Goal: Complete application form: Complete application form

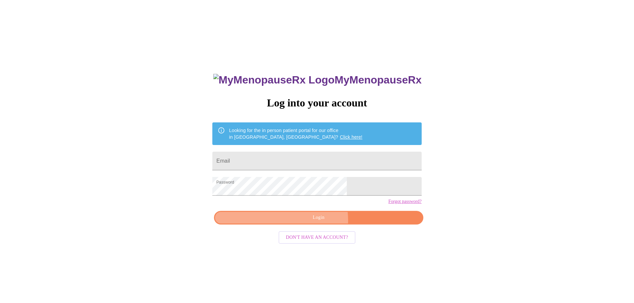
click at [300, 222] on span "Login" at bounding box center [319, 218] width 194 height 8
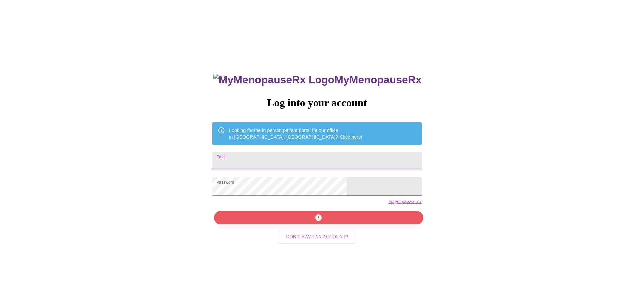
click at [313, 161] on input "Email" at bounding box center [316, 161] width 209 height 19
type input "[PERSON_NAME][EMAIL_ADDRESS][PERSON_NAME][DOMAIN_NAME]"
click at [312, 226] on div "MyMenopauseRx Log into your account Looking for the in person patient portal fo…" at bounding box center [317, 214] width 222 height 303
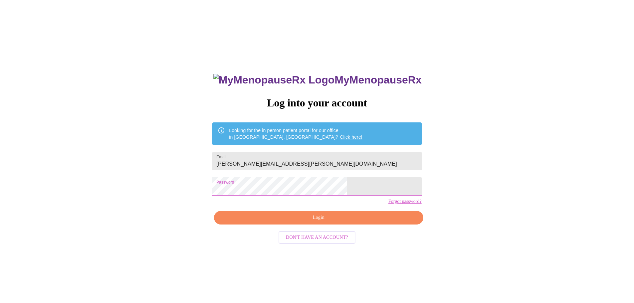
click at [333, 222] on span "Login" at bounding box center [319, 218] width 194 height 8
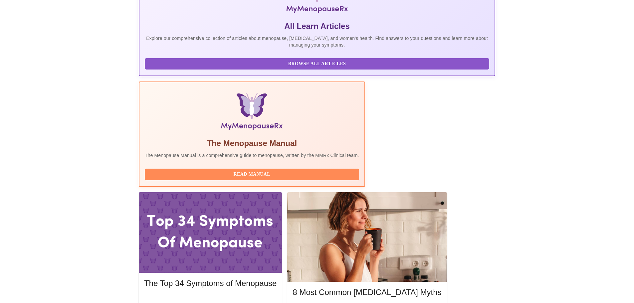
scroll to position [133, 0]
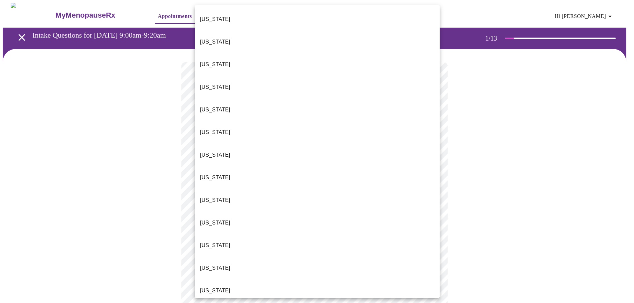
click at [355, 147] on body "MyMenopauseRx Appointments Messaging Labs Uploads Medications Community Refer a…" at bounding box center [317, 309] width 629 height 612
click at [235, 166] on li "[US_STATE]" at bounding box center [317, 177] width 245 height 23
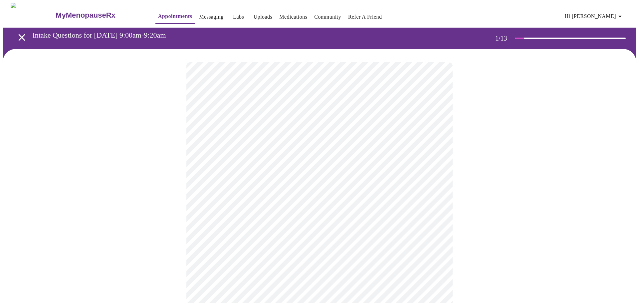
click at [299, 190] on body "MyMenopauseRx Appointments Messaging Labs Uploads Medications Community Refer a…" at bounding box center [320, 307] width 634 height 608
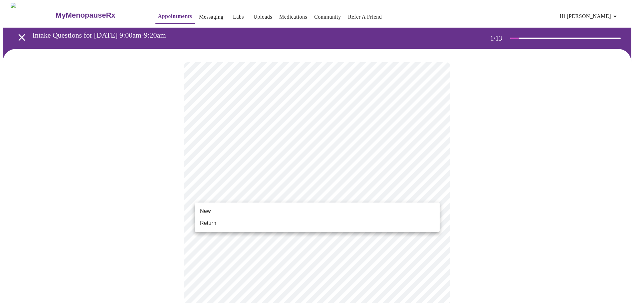
click at [254, 220] on li "Return" at bounding box center [317, 223] width 245 height 12
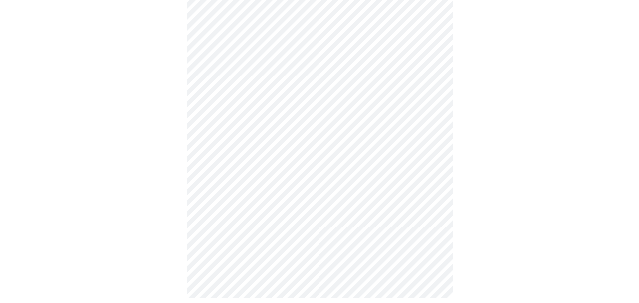
scroll to position [295, 0]
click at [305, 215] on body "MyMenopauseRx Appointments Messaging Labs Uploads Medications Community Refer a…" at bounding box center [320, 6] width 634 height 599
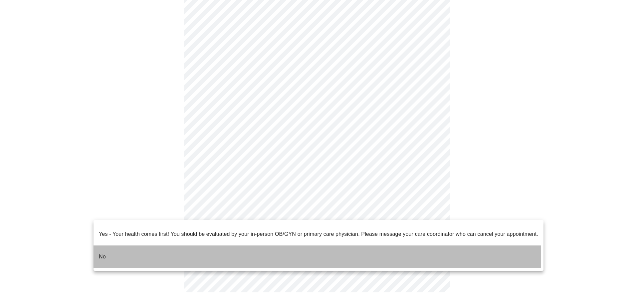
click at [103, 253] on p "No" at bounding box center [102, 257] width 7 height 8
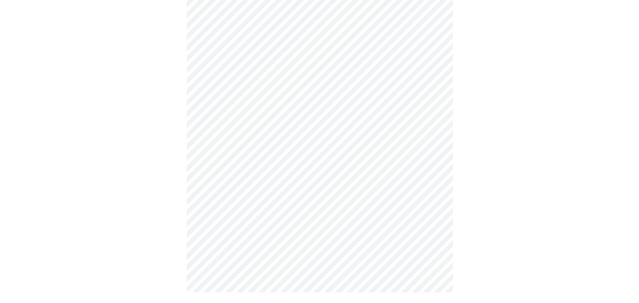
scroll to position [0, 0]
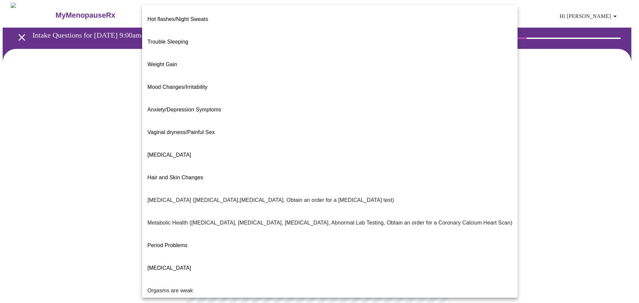
click at [389, 136] on body "MyMenopauseRx Appointments Messaging Labs Uploads Medications Community Refer a…" at bounding box center [320, 203] width 634 height 400
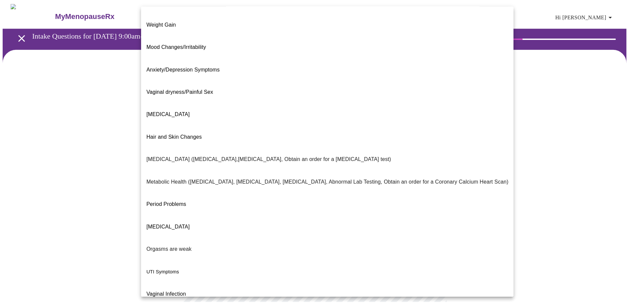
scroll to position [42, 0]
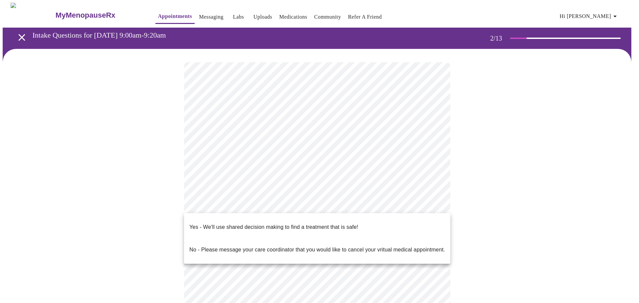
click at [316, 205] on body "MyMenopauseRx Appointments Messaging Labs Uploads Medications Community Refer a…" at bounding box center [320, 201] width 634 height 396
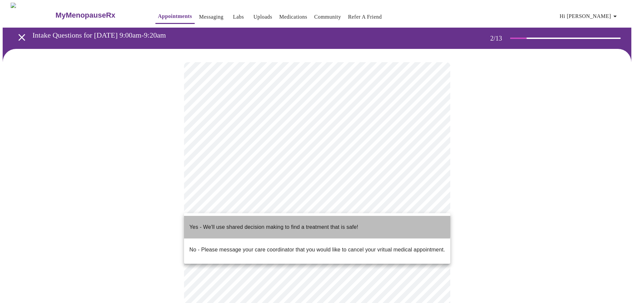
click at [315, 223] on p "Yes - We'll use shared decision making to find a treatment that is safe!" at bounding box center [273, 227] width 169 height 8
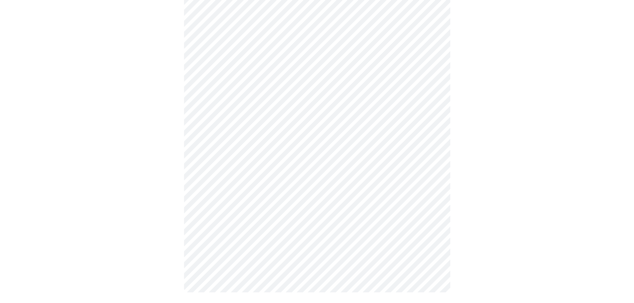
scroll to position [0, 0]
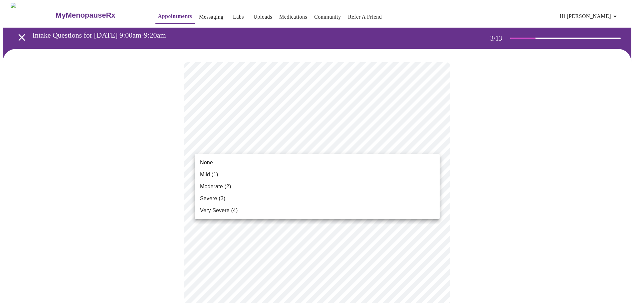
click at [218, 174] on span "Mild (1)" at bounding box center [209, 175] width 18 height 8
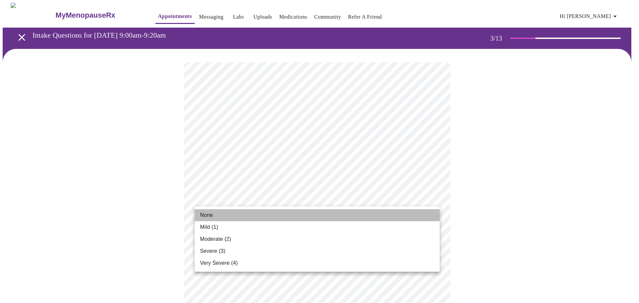
click at [221, 214] on li "None" at bounding box center [317, 215] width 245 height 12
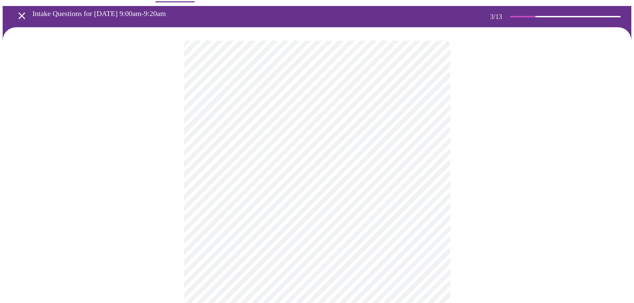
scroll to position [33, 0]
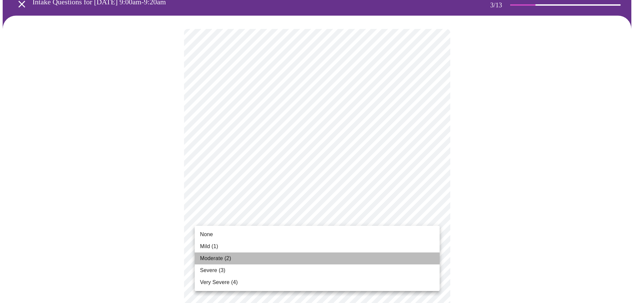
click at [216, 259] on span "Moderate (2)" at bounding box center [215, 259] width 31 height 8
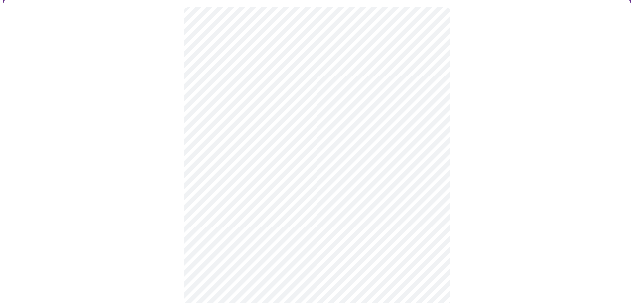
scroll to position [67, 0]
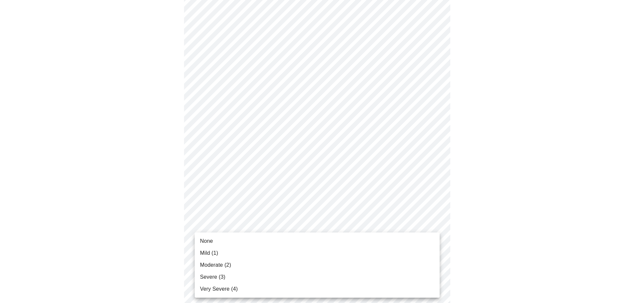
drag, startPoint x: 491, startPoint y: 231, endPoint x: 488, endPoint y: 220, distance: 10.8
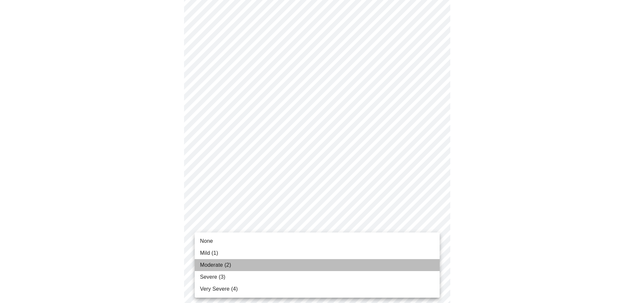
click at [220, 264] on span "Moderate (2)" at bounding box center [215, 265] width 31 height 8
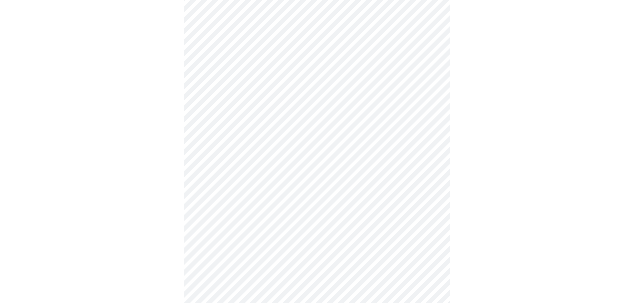
scroll to position [133, 0]
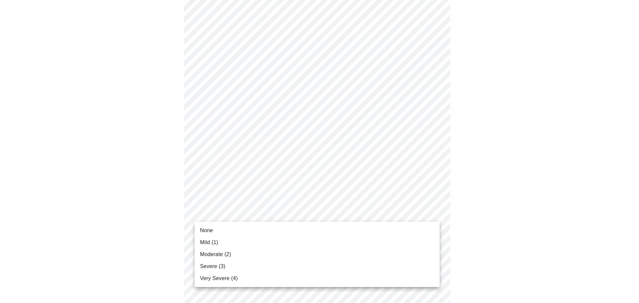
click at [306, 212] on body "MyMenopauseRx Appointments Messaging Labs Uploads Medications Community Refer a…" at bounding box center [320, 294] width 634 height 848
click at [223, 255] on span "Moderate (2)" at bounding box center [215, 255] width 31 height 8
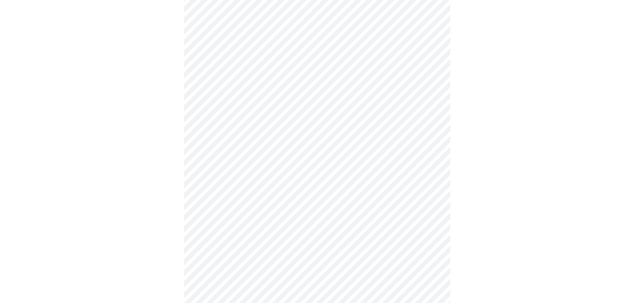
scroll to position [166, 0]
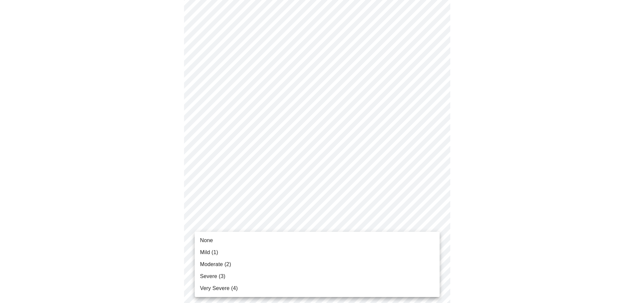
click at [276, 224] on body "MyMenopauseRx Appointments Messaging Labs Uploads Medications Community Refer a…" at bounding box center [320, 255] width 634 height 838
click at [222, 251] on li "Mild (1)" at bounding box center [317, 253] width 245 height 12
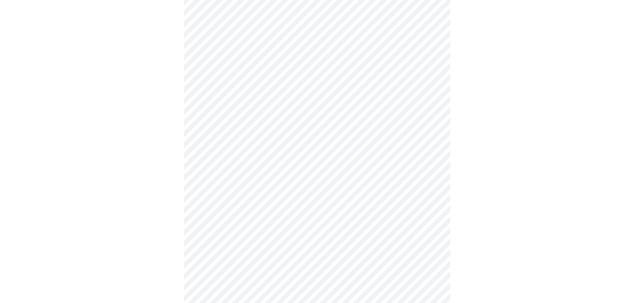
scroll to position [266, 0]
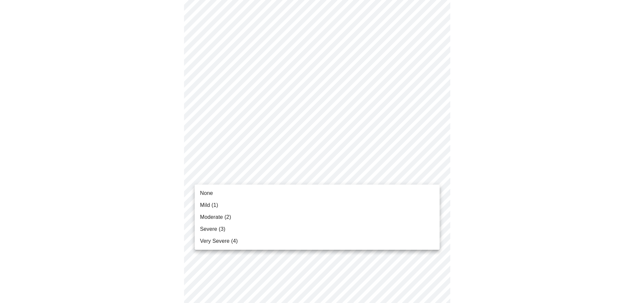
click at [306, 177] on body "MyMenopauseRx Appointments Messaging Labs Uploads Medications Community Refer a…" at bounding box center [320, 150] width 634 height 829
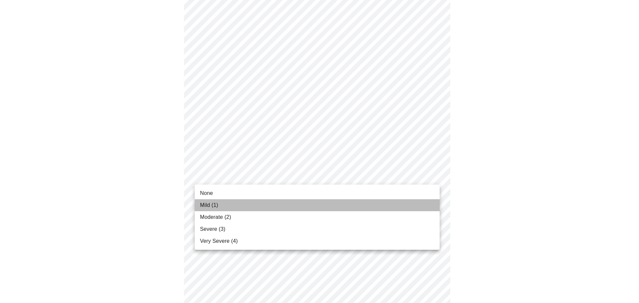
click at [215, 205] on span "Mild (1)" at bounding box center [209, 205] width 18 height 8
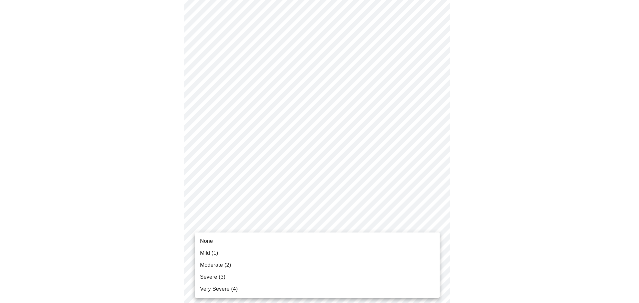
click at [326, 228] on body "MyMenopauseRx Appointments Messaging Labs Uploads Medications Community Refer a…" at bounding box center [320, 146] width 634 height 820
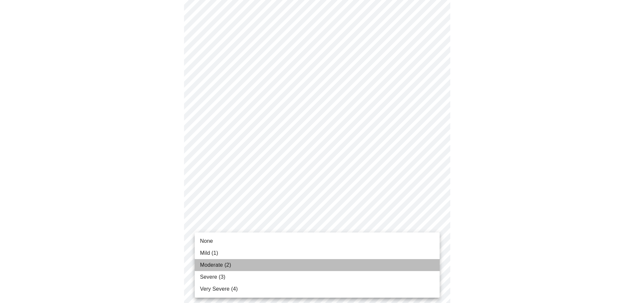
click at [236, 266] on li "Moderate (2)" at bounding box center [317, 265] width 245 height 12
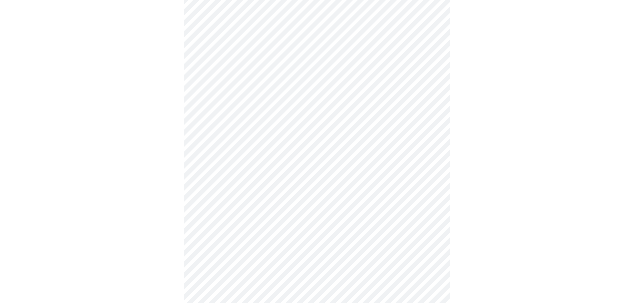
scroll to position [299, 0]
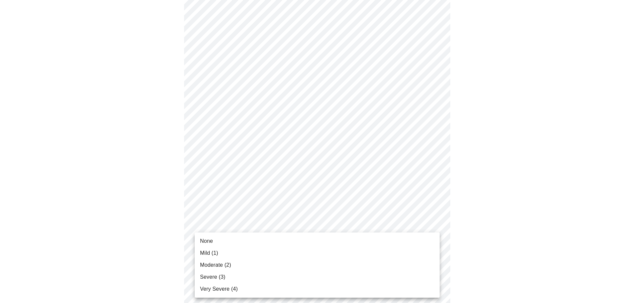
click at [331, 249] on body "MyMenopauseRx Appointments Messaging Labs Uploads Medications Community Refer a…" at bounding box center [320, 108] width 634 height 811
click at [226, 239] on li "None" at bounding box center [317, 241] width 245 height 12
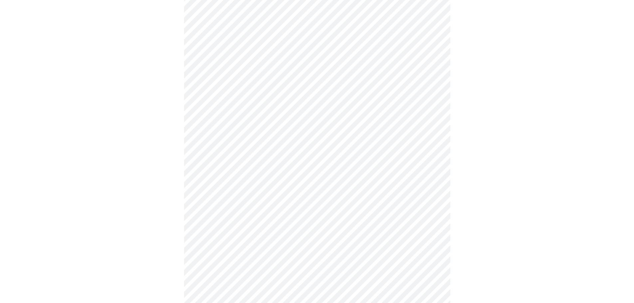
scroll to position [366, 0]
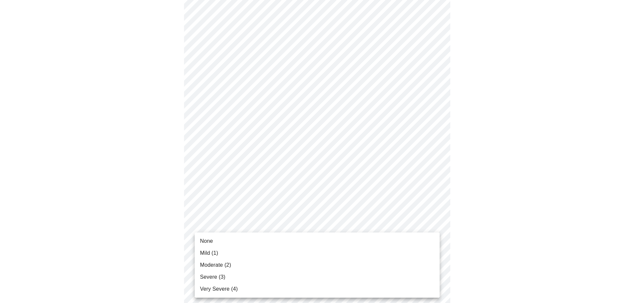
click at [343, 232] on body "MyMenopauseRx Appointments Messaging Labs Uploads Medications Community Refer a…" at bounding box center [320, 37] width 634 height 801
click at [226, 241] on li "None" at bounding box center [317, 241] width 245 height 12
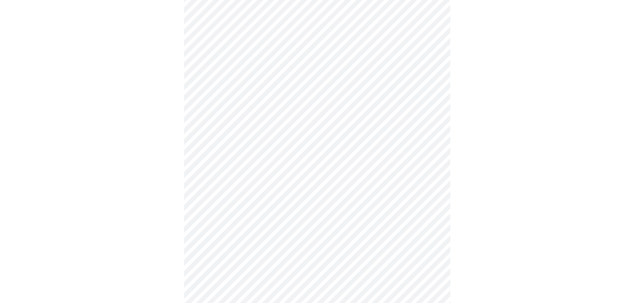
scroll to position [399, 0]
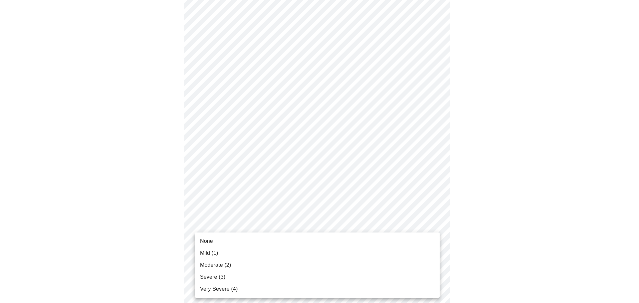
click at [222, 265] on span "Moderate (2)" at bounding box center [215, 265] width 31 height 8
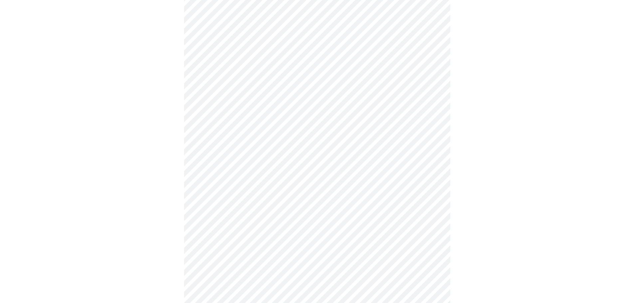
scroll to position [133, 0]
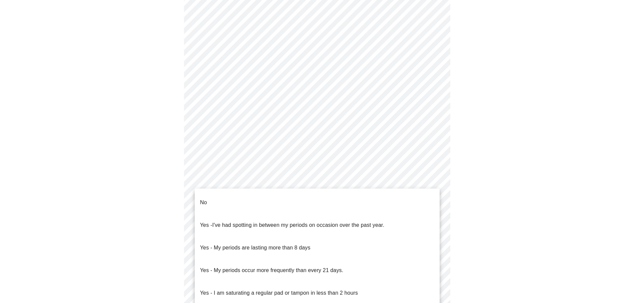
click at [263, 249] on body "MyMenopauseRx Appointments Messaging Labs Uploads Medications Community Refer a…" at bounding box center [320, 185] width 634 height 630
click at [225, 197] on li "No" at bounding box center [317, 202] width 245 height 23
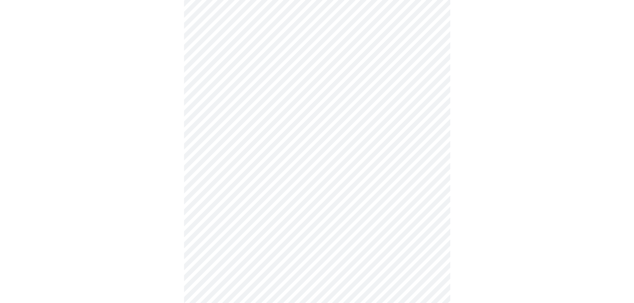
scroll to position [200, 0]
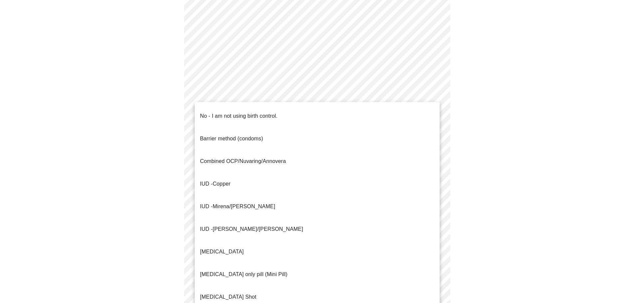
click at [286, 231] on body "MyMenopauseRx Appointments Messaging Labs Uploads Medications Community Refer a…" at bounding box center [320, 116] width 634 height 626
click at [260, 195] on li "IUD - Mirena/[PERSON_NAME]" at bounding box center [317, 206] width 245 height 23
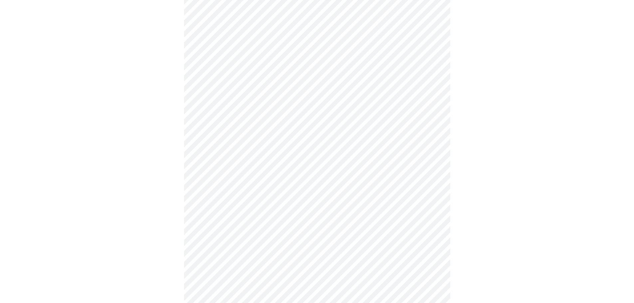
scroll to position [266, 0]
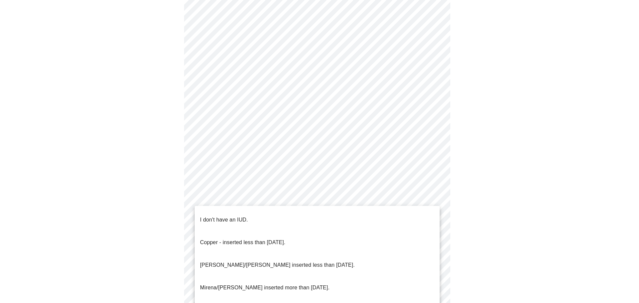
click at [325, 213] on body "MyMenopauseRx Appointments Messaging Labs Uploads Medications Community Refer a…" at bounding box center [320, 47] width 634 height 622
click at [264, 284] on p "Mirena/[PERSON_NAME] inserted more than [DATE]." at bounding box center [264, 288] width 129 height 8
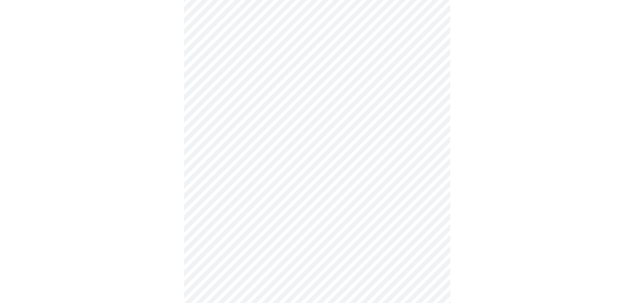
scroll to position [299, 0]
click at [286, 221] on body "MyMenopauseRx Appointments Messaging Labs Uploads Medications Community Refer a…" at bounding box center [317, 12] width 629 height 618
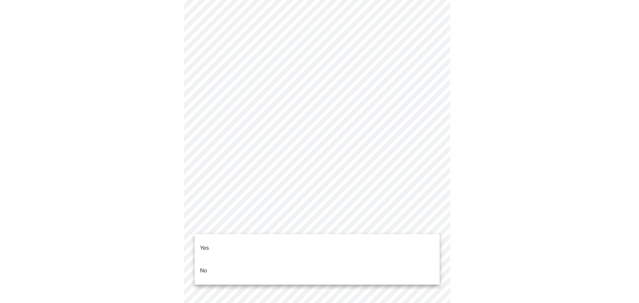
click at [226, 245] on li "Yes" at bounding box center [317, 248] width 245 height 23
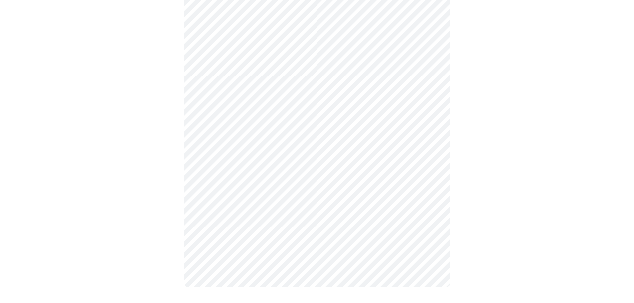
scroll to position [0, 0]
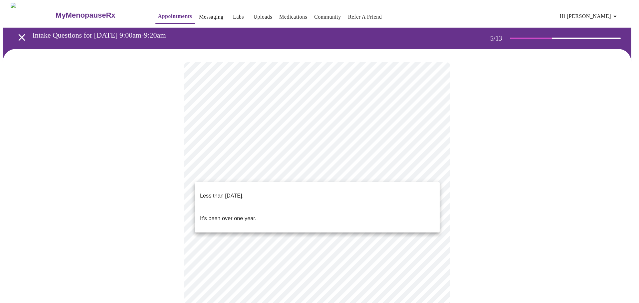
click at [353, 171] on body "MyMenopauseRx Appointments Messaging Labs Uploads Medications Community Refer a…" at bounding box center [320, 265] width 634 height 525
click at [261, 191] on li "Less than [DATE]." at bounding box center [317, 196] width 245 height 23
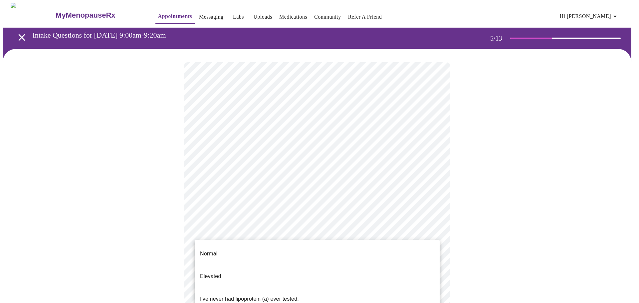
click at [307, 233] on body "MyMenopauseRx Appointments Messaging Labs Uploads Medications Community Refer a…" at bounding box center [320, 263] width 634 height 521
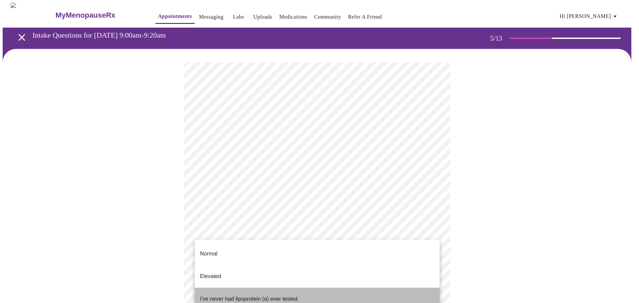
click at [279, 295] on p "I've never had lipoprotein (a) ever tested." at bounding box center [249, 299] width 99 height 8
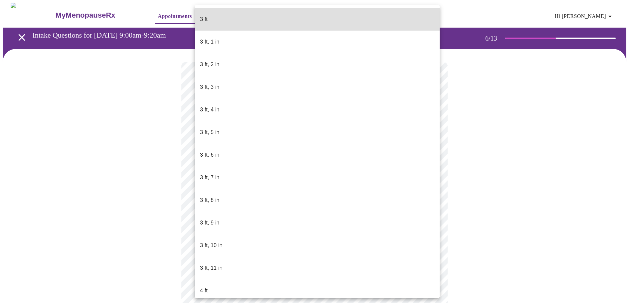
click at [264, 195] on body "MyMenopauseRx Appointments Messaging Labs Uploads Medications Community Refer a…" at bounding box center [317, 180] width 629 height 355
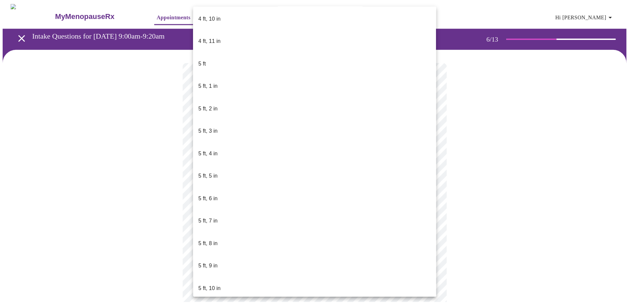
scroll to position [494, 0]
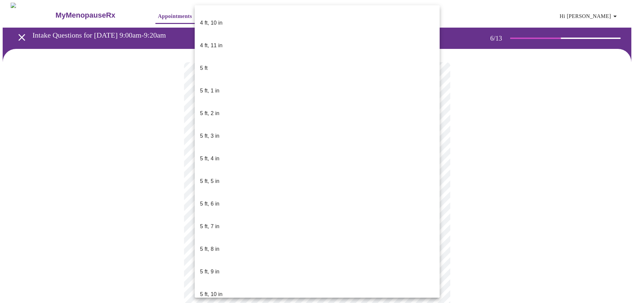
drag, startPoint x: 204, startPoint y: 48, endPoint x: 204, endPoint y: 53, distance: 5.0
click at [204, 53] on ul "3 ft 3 ft, 1 in 3 ft, 2 in 3 ft, 3 in 3 ft, 4 in 3 ft, 5 in 3 ft, 6 in 3 ft, 7 …" at bounding box center [317, 68] width 245 height 1114
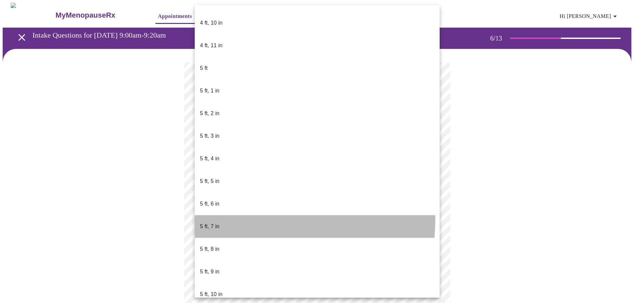
click at [204, 223] on p "5 ft, 7 in" at bounding box center [209, 227] width 19 height 8
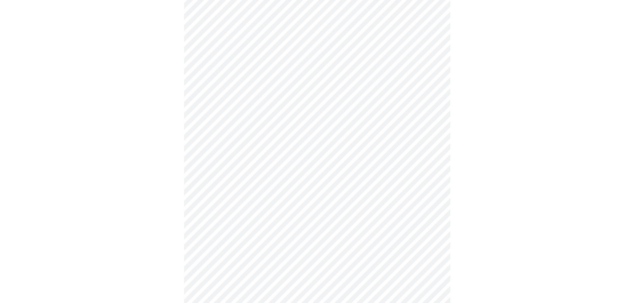
scroll to position [1750, 0]
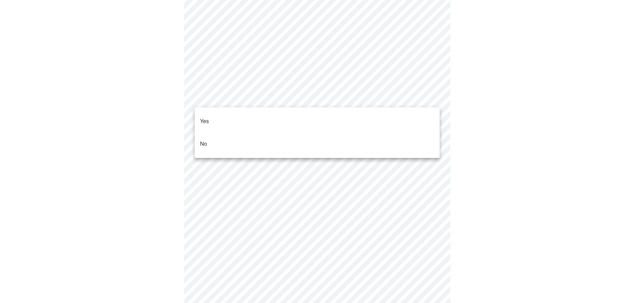
click at [221, 133] on li "No" at bounding box center [317, 144] width 245 height 23
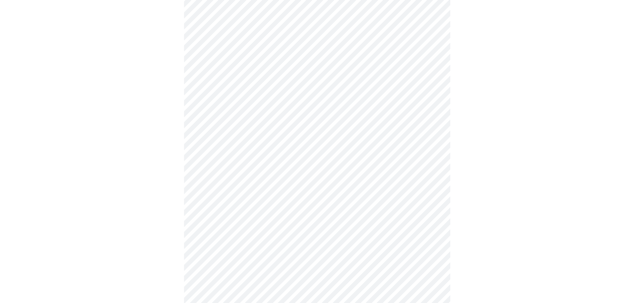
scroll to position [499, 0]
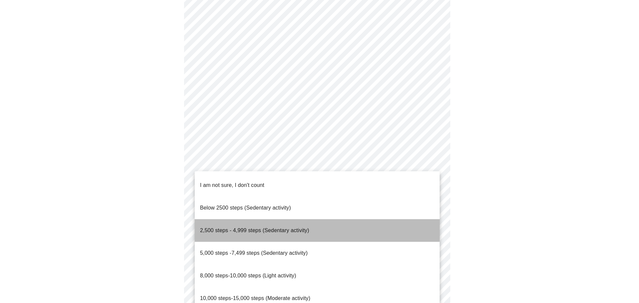
click at [290, 228] on span "2,500 steps - 4,999 steps (Sedentary activity)" at bounding box center [254, 231] width 109 height 6
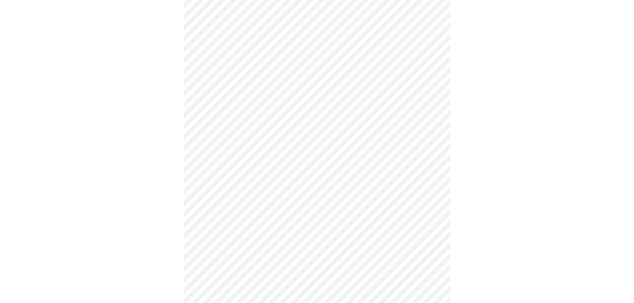
scroll to position [532, 0]
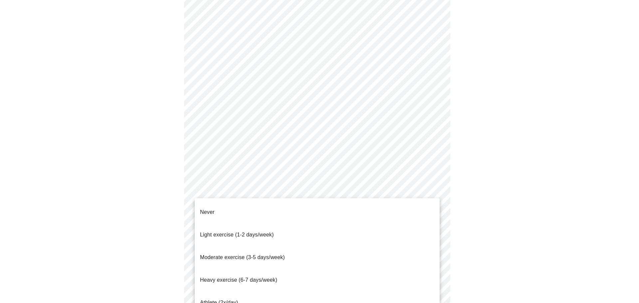
click at [254, 232] on span "Light exercise (1-2 days/week)" at bounding box center [237, 235] width 74 height 6
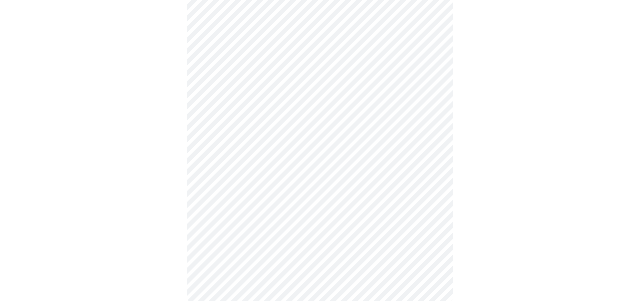
scroll to position [561, 0]
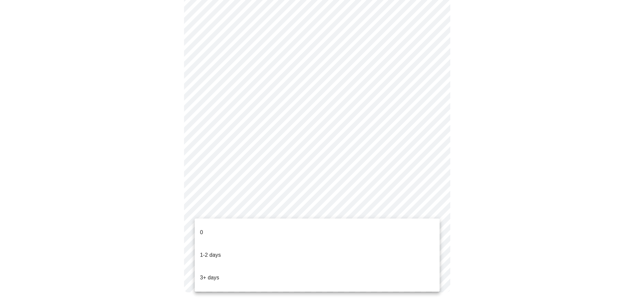
click at [215, 232] on li "0" at bounding box center [317, 232] width 245 height 23
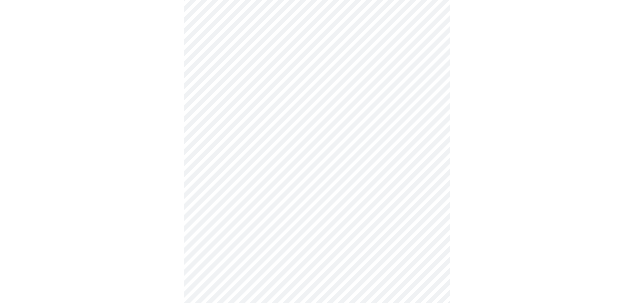
scroll to position [133, 0]
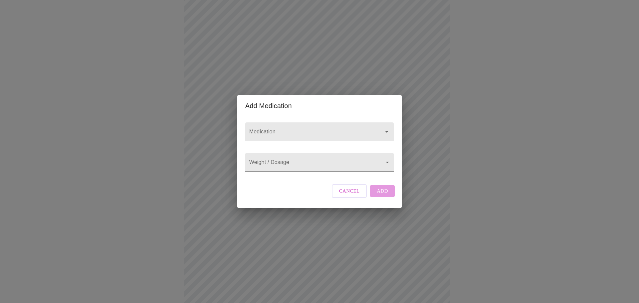
click at [286, 129] on input "Medication" at bounding box center [310, 135] width 124 height 12
click at [293, 144] on li "[MEDICAL_DATA] Subcutaneous Solution Auto-injector" at bounding box center [319, 144] width 146 height 12
type input "[MEDICAL_DATA] Subcutaneous Solution Auto-injector"
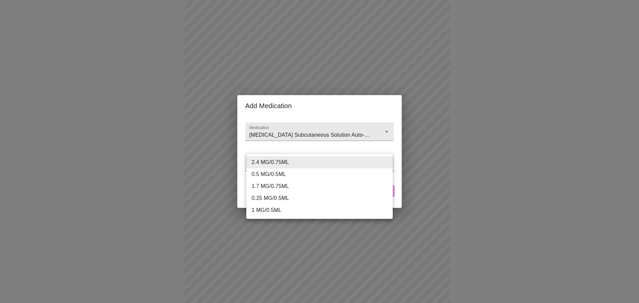
click at [288, 166] on body "MyMenopauseRx Appointments Messaging Labs Uploads Medications Community Refer a…" at bounding box center [320, 188] width 634 height 636
click at [287, 209] on li "1 MG/0.5ML" at bounding box center [319, 210] width 146 height 12
type input "1 MG/0.5ML"
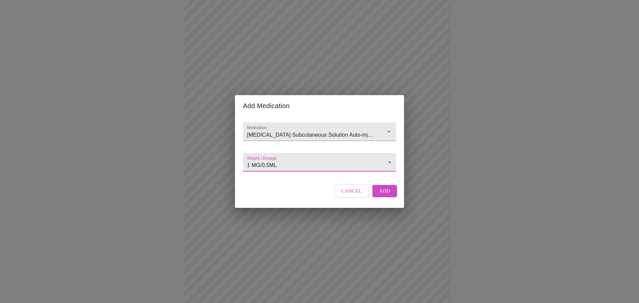
click at [389, 195] on span "Add" at bounding box center [384, 191] width 11 height 9
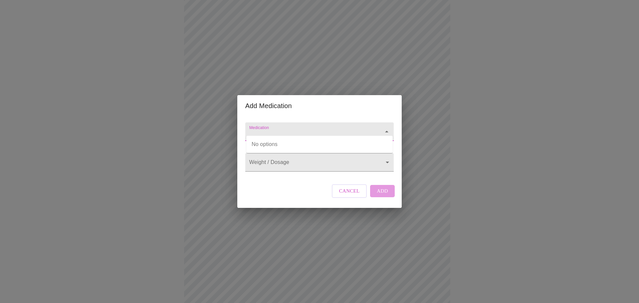
click at [261, 129] on input "Medication" at bounding box center [310, 135] width 124 height 12
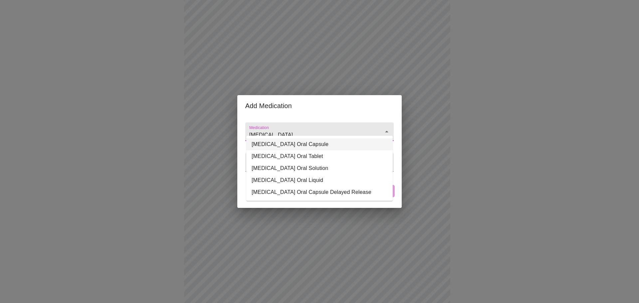
click at [322, 141] on li "[MEDICAL_DATA] Oral Capsule" at bounding box center [319, 144] width 146 height 12
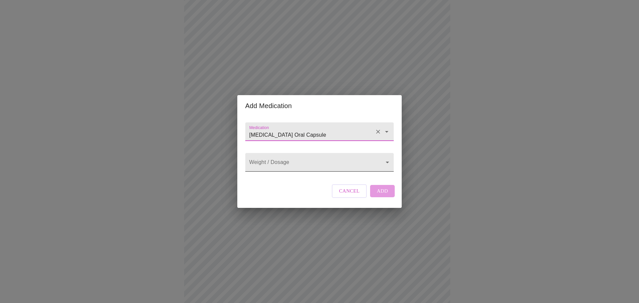
type input "[MEDICAL_DATA] Oral Capsule"
click at [298, 170] on body "MyMenopauseRx Appointments Messaging Labs Uploads Medications Community Refer a…" at bounding box center [320, 200] width 634 height 661
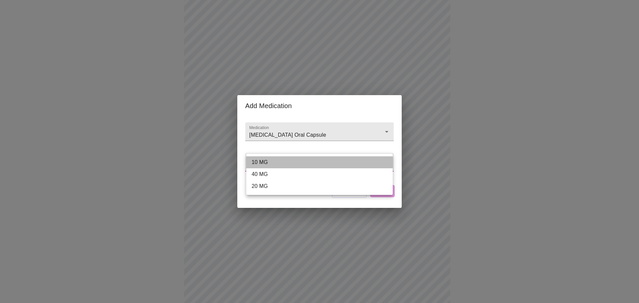
click at [276, 164] on li "10 MG" at bounding box center [319, 162] width 146 height 12
type input "10 MG"
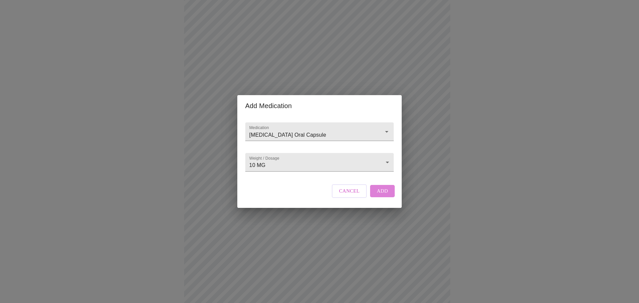
click at [381, 195] on span "Add" at bounding box center [382, 191] width 11 height 9
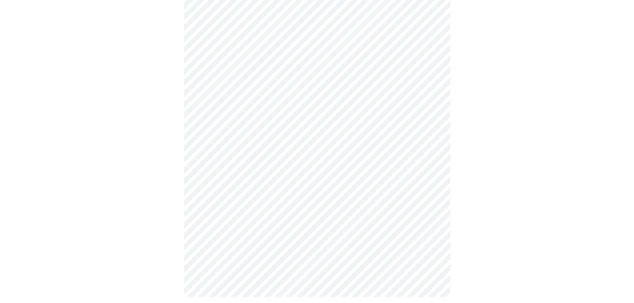
scroll to position [382, 0]
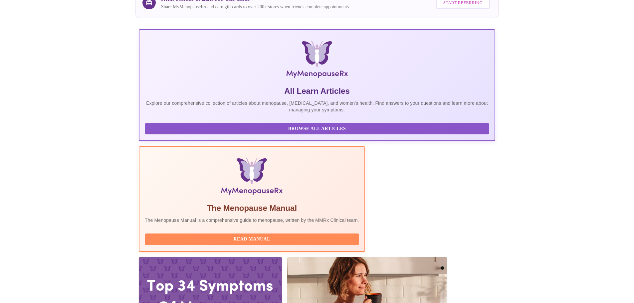
scroll to position [100, 0]
